Goal: Find specific page/section: Find specific page/section

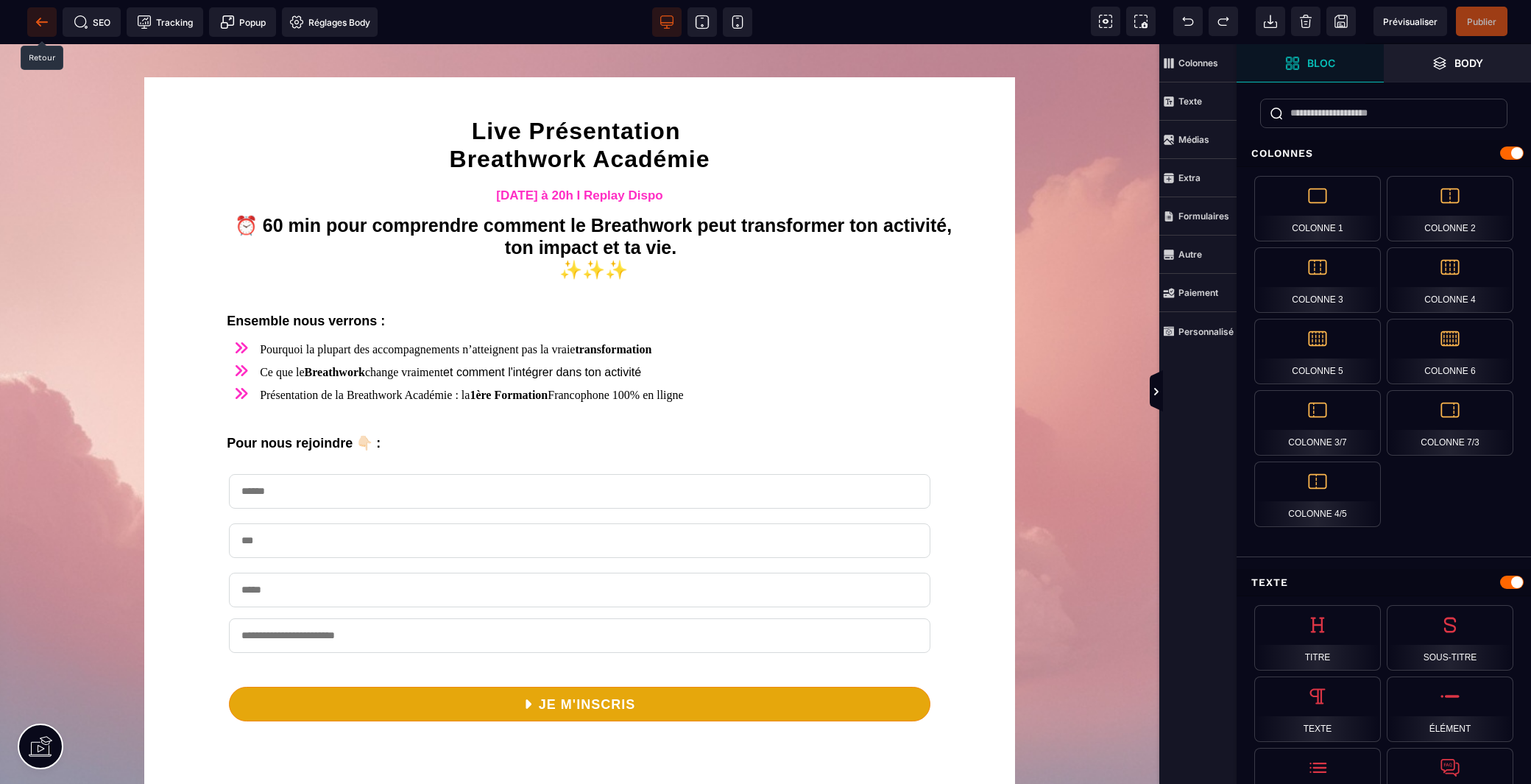
click at [40, 24] on icon at bounding box center [41, 22] width 15 height 15
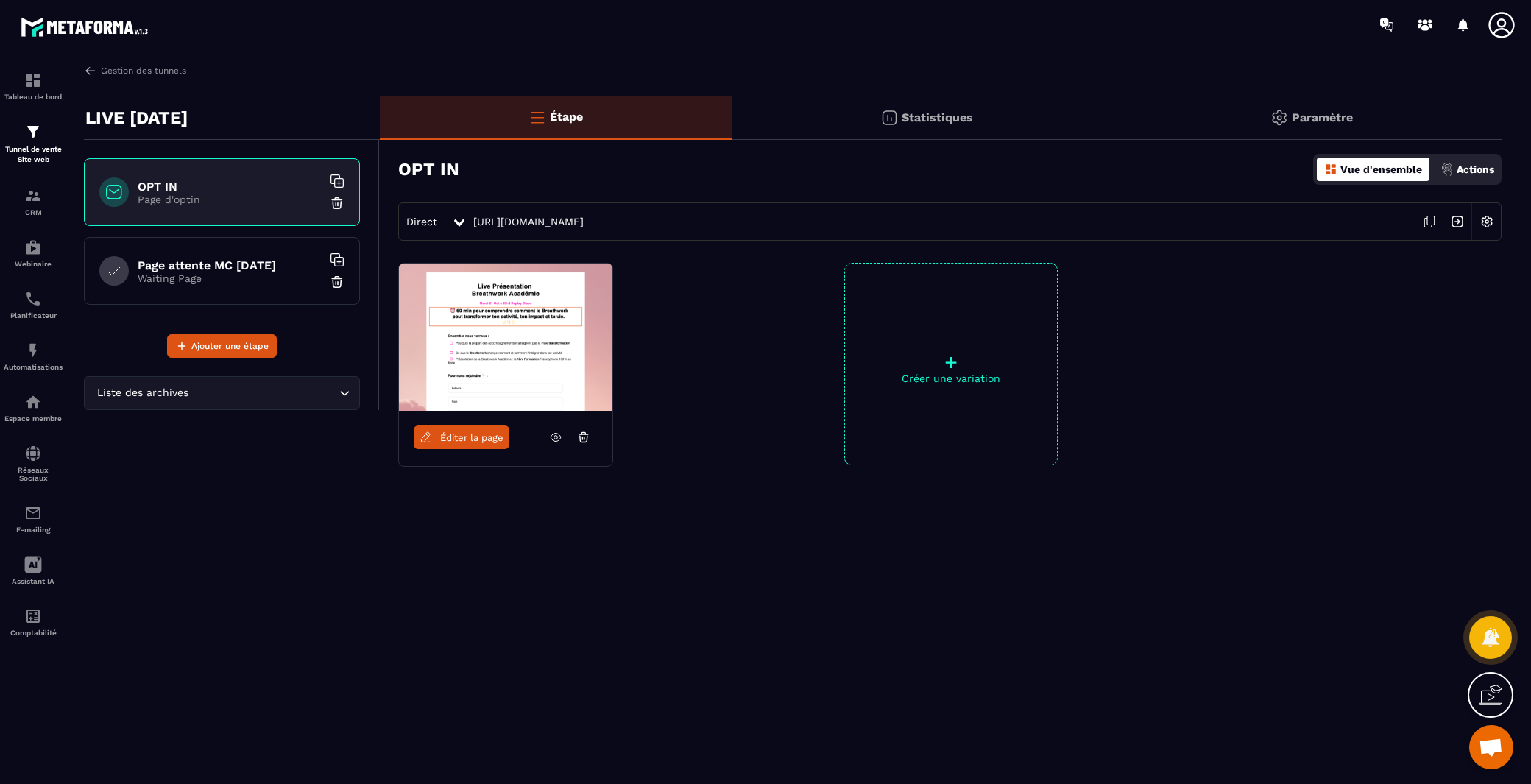
click at [235, 272] on h6 "Page attente MC 22 SEPT" at bounding box center [229, 266] width 184 height 14
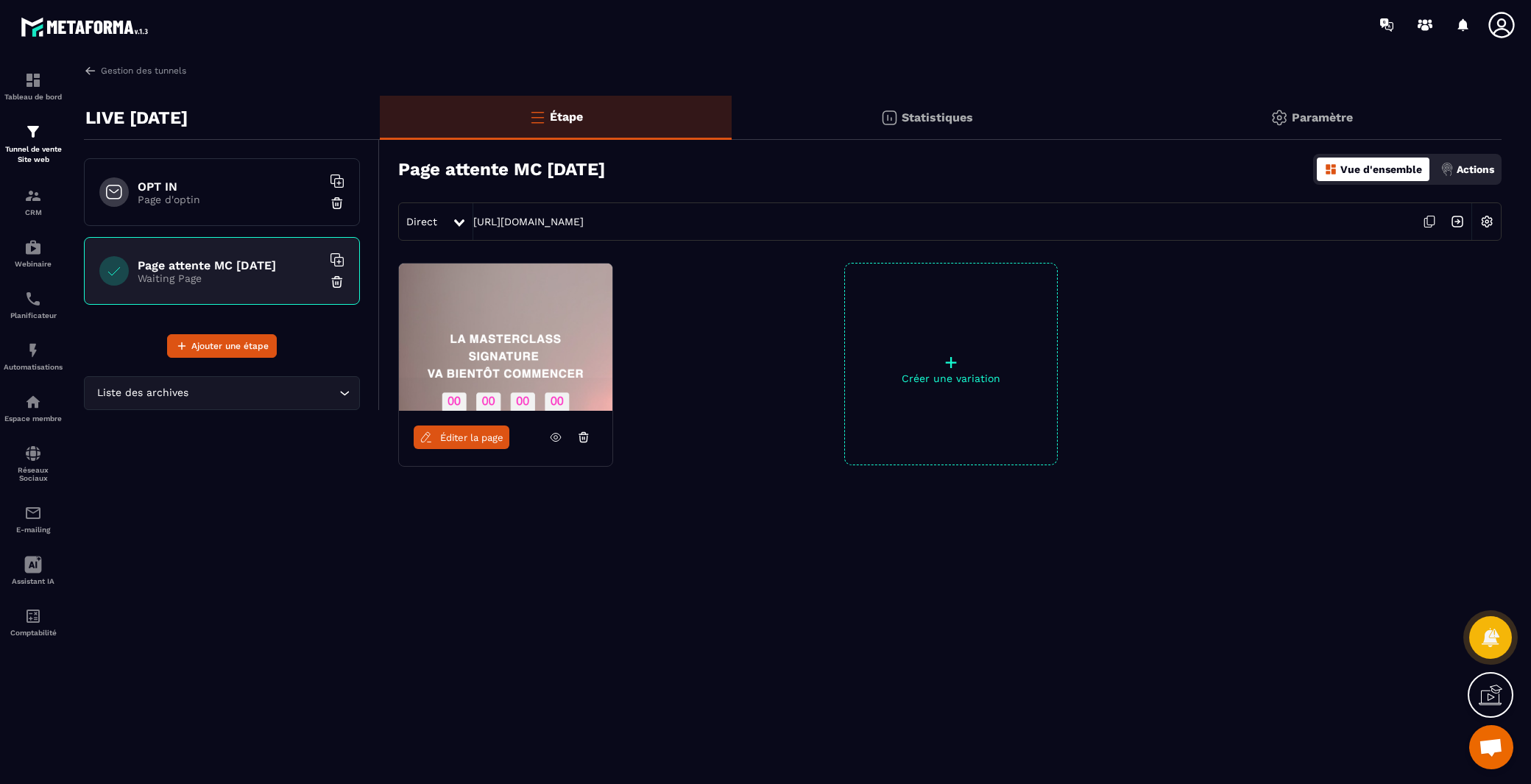
click at [466, 444] on link "Éditer la page" at bounding box center [461, 437] width 96 height 24
